Goal: Transaction & Acquisition: Purchase product/service

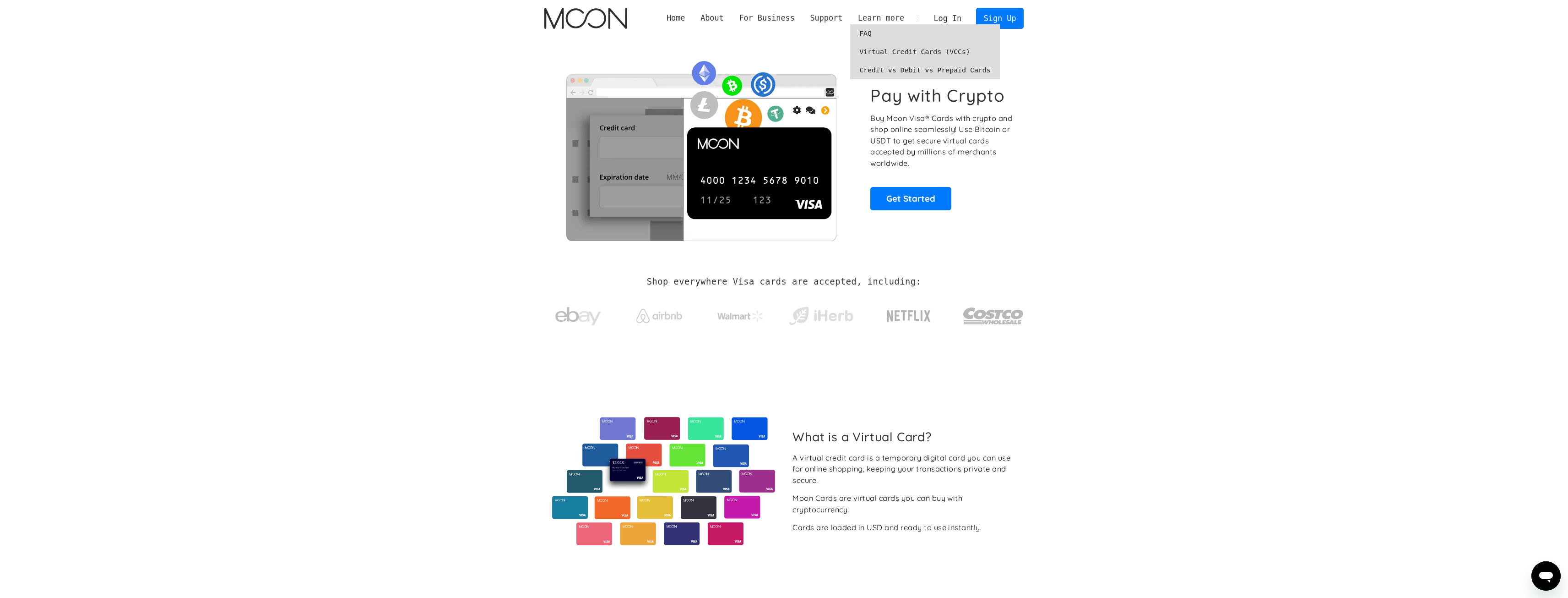
drag, startPoint x: 906, startPoint y: 19, endPoint x: 924, endPoint y: 19, distance: 18.0
click at [904, 19] on div "Learn more" at bounding box center [881, 18] width 46 height 12
click at [966, 14] on link "Log In" at bounding box center [948, 18] width 43 height 20
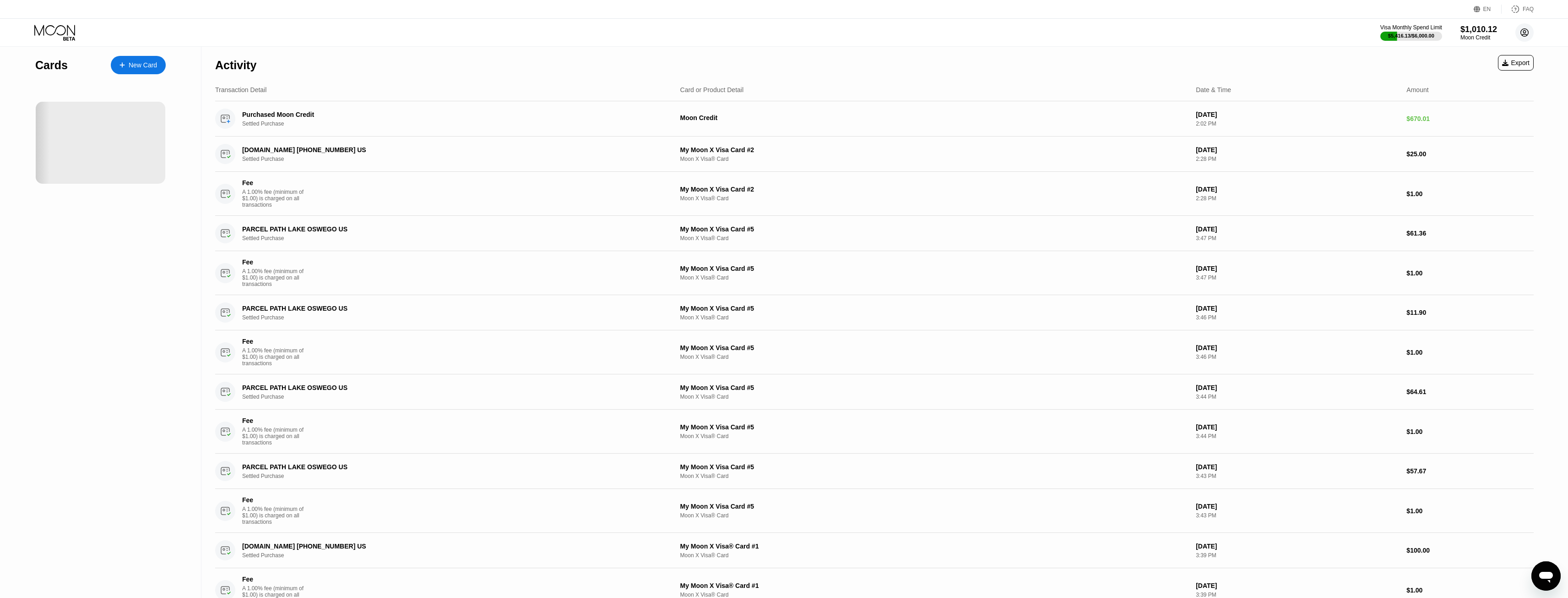
click at [1529, 34] on circle at bounding box center [1525, 32] width 18 height 18
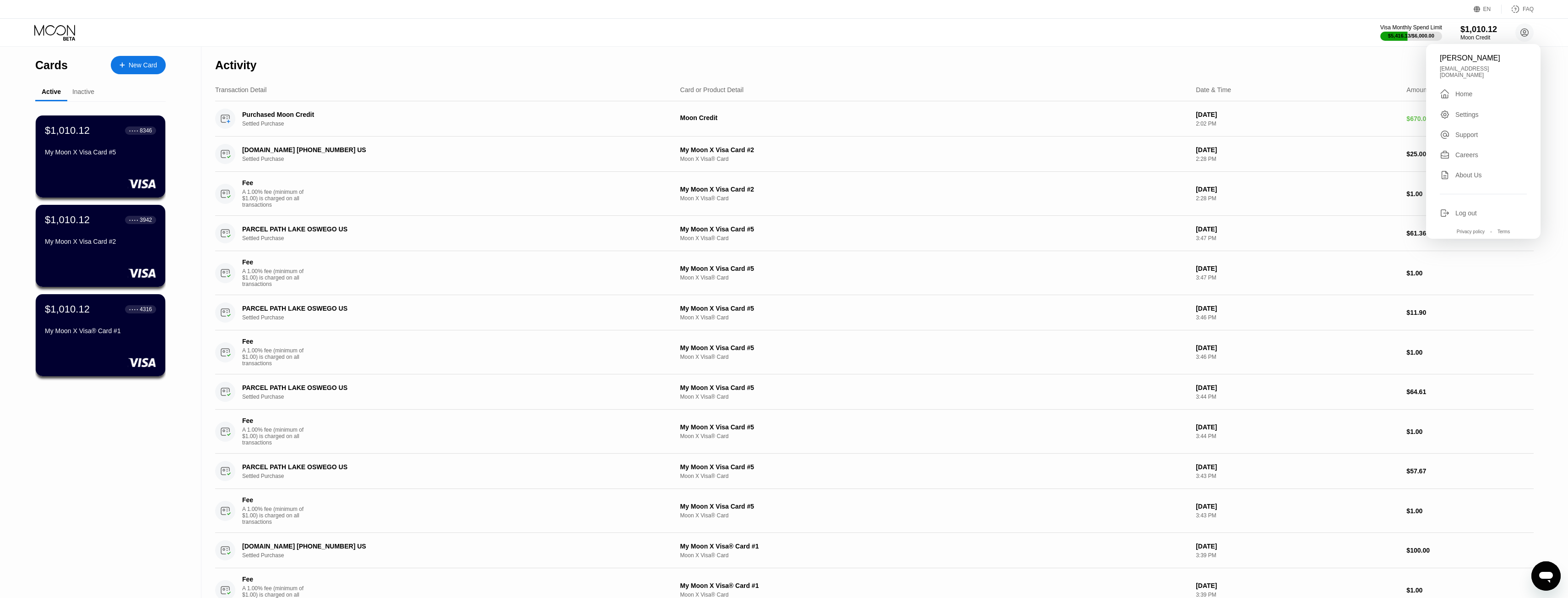
click at [1484, 215] on div "Emerald Lee emeraldlee123456@gmail.com  Home Settings Support Careers About Us…" at bounding box center [1483, 141] width 114 height 195
click at [1483, 210] on div "Log out" at bounding box center [1483, 213] width 87 height 10
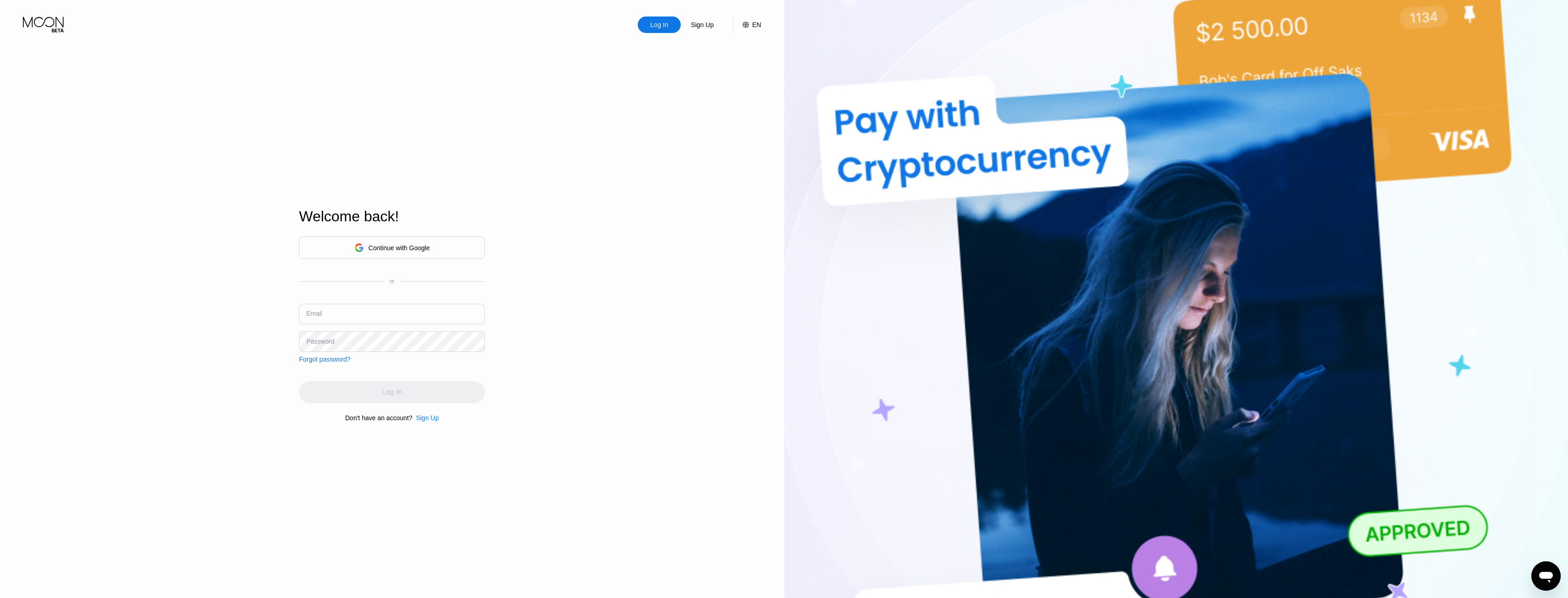
click at [394, 314] on input "text" at bounding box center [391, 314] width 186 height 21
drag, startPoint x: 438, startPoint y: 304, endPoint x: 459, endPoint y: 304, distance: 21.0
click at [438, 304] on input "text" at bounding box center [391, 314] width 186 height 21
type input "[EMAIL_ADDRESS][DOMAIN_NAME]"
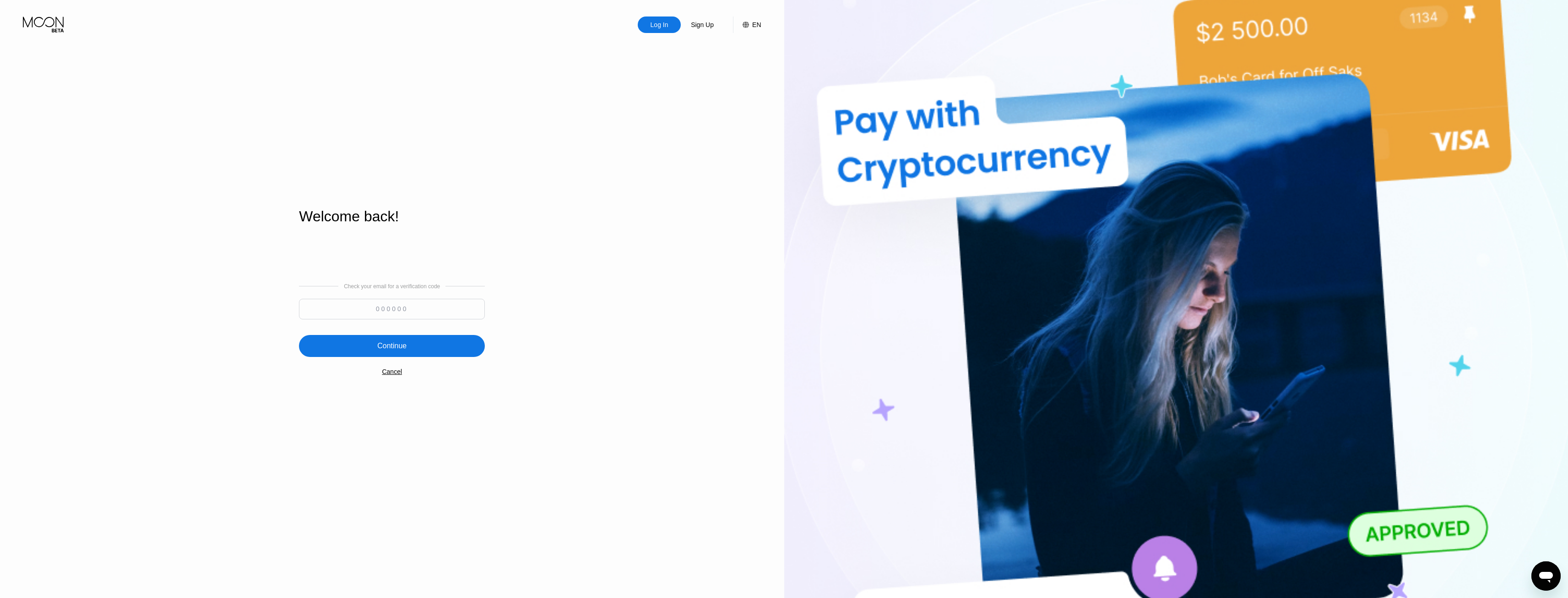
drag, startPoint x: 472, startPoint y: 308, endPoint x: 486, endPoint y: 312, distance: 14.6
click at [475, 309] on input at bounding box center [391, 309] width 186 height 21
type input "322465"
click at [404, 355] on div "Continue" at bounding box center [391, 346] width 186 height 22
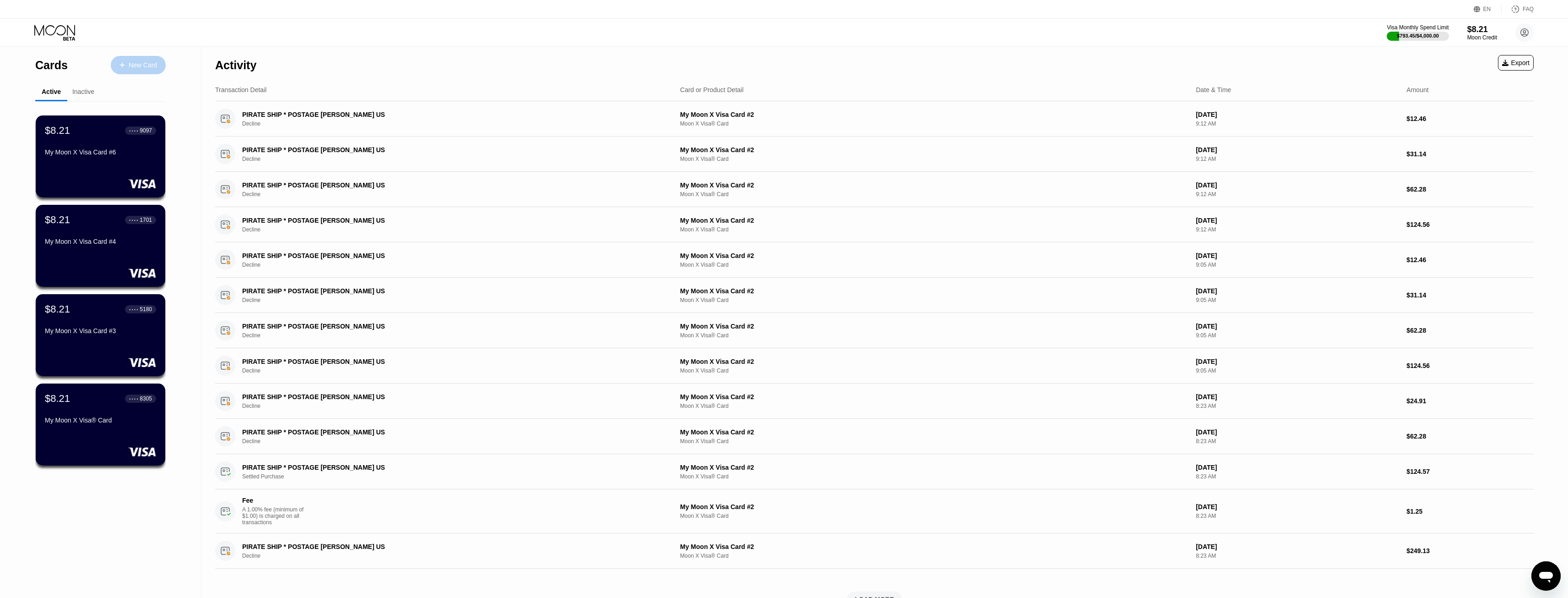
click at [141, 60] on div "New Card" at bounding box center [138, 65] width 55 height 18
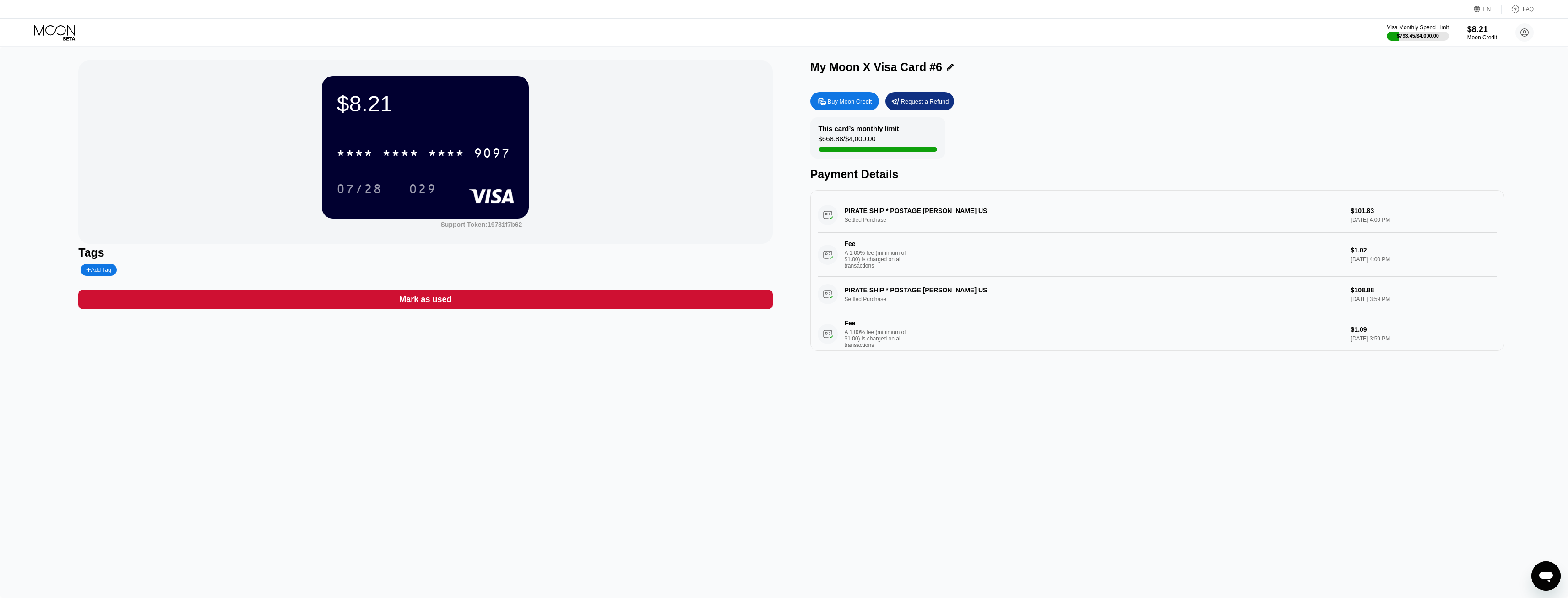
click at [860, 105] on div "Buy Moon Credit" at bounding box center [850, 101] width 44 height 8
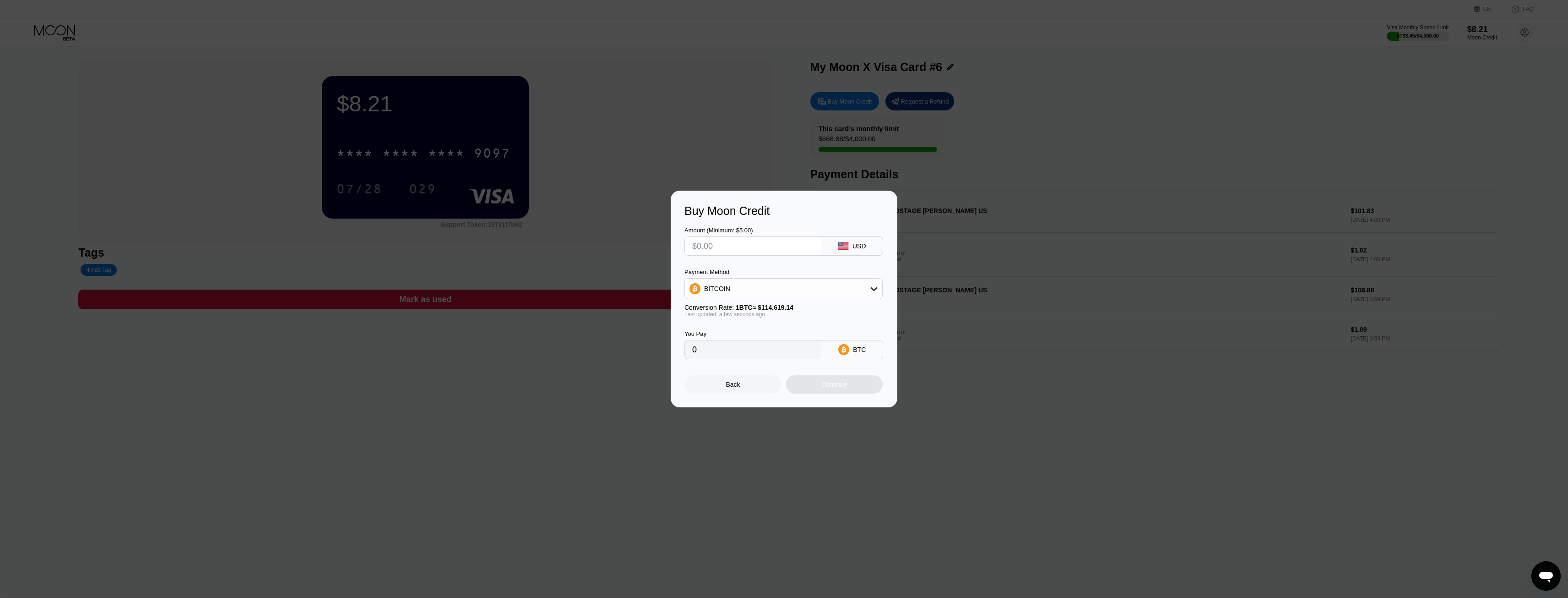
click at [843, 292] on div "BITCOIN" at bounding box center [783, 289] width 197 height 18
click at [821, 329] on div "USDT on TRON" at bounding box center [783, 334] width 193 height 18
type input "0.00"
click at [775, 247] on input "text" at bounding box center [752, 246] width 121 height 18
type input "$10"
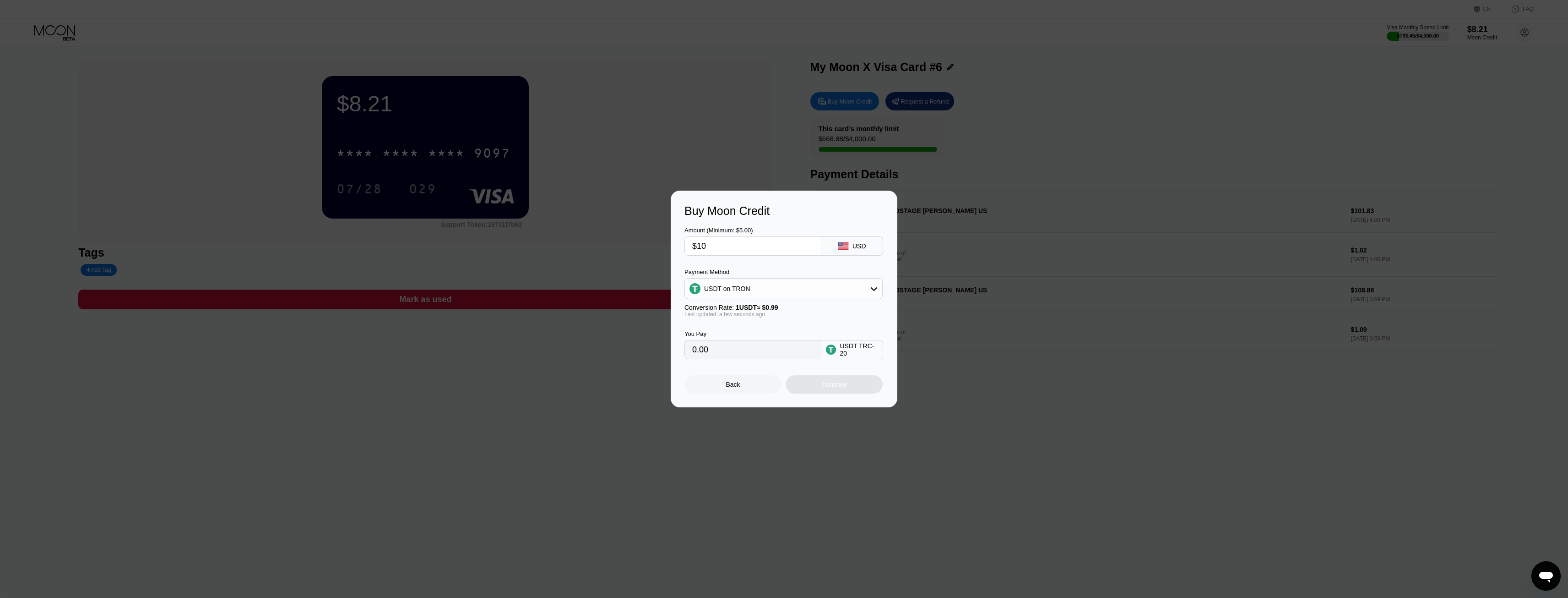
type input "1.01"
type input "$1000"
type input "1010.10"
type input "$1000"
click at [876, 386] on div "Continue" at bounding box center [834, 384] width 97 height 18
